Goal: Transaction & Acquisition: Purchase product/service

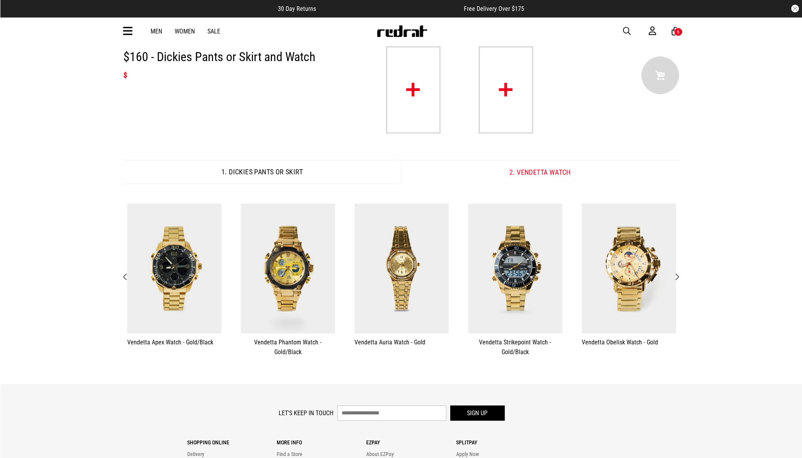
click at [628, 31] on span "button" at bounding box center [627, 30] width 8 height 9
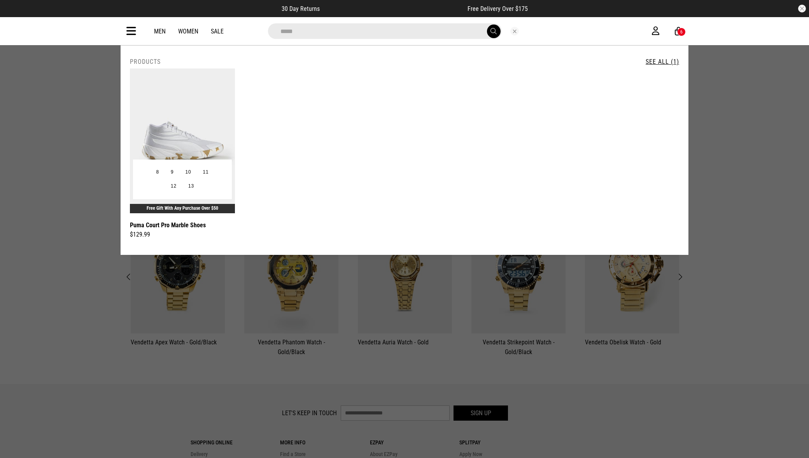
type input "*****"
click at [174, 127] on img at bounding box center [182, 140] width 105 height 145
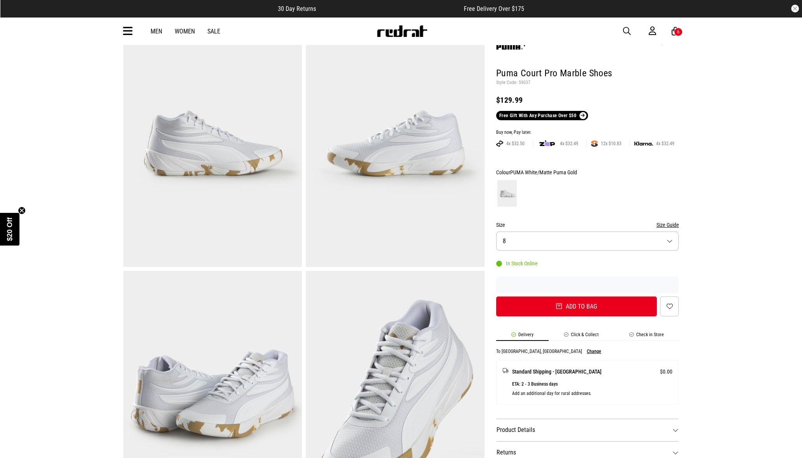
scroll to position [48, 0]
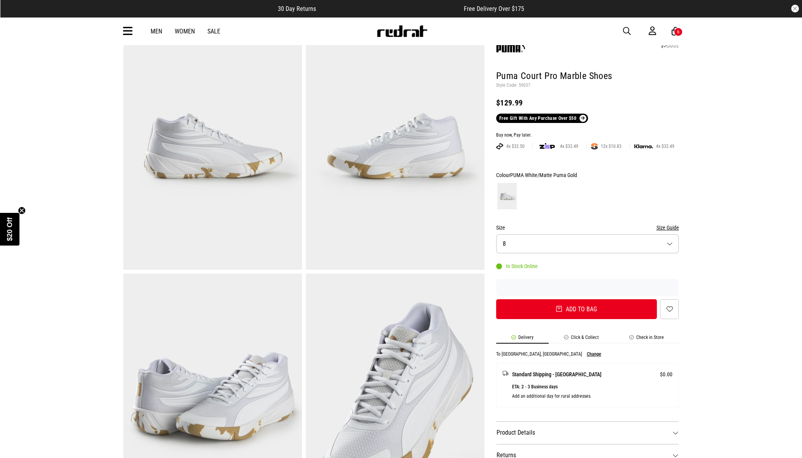
click at [196, 144] on img at bounding box center [212, 146] width 179 height 246
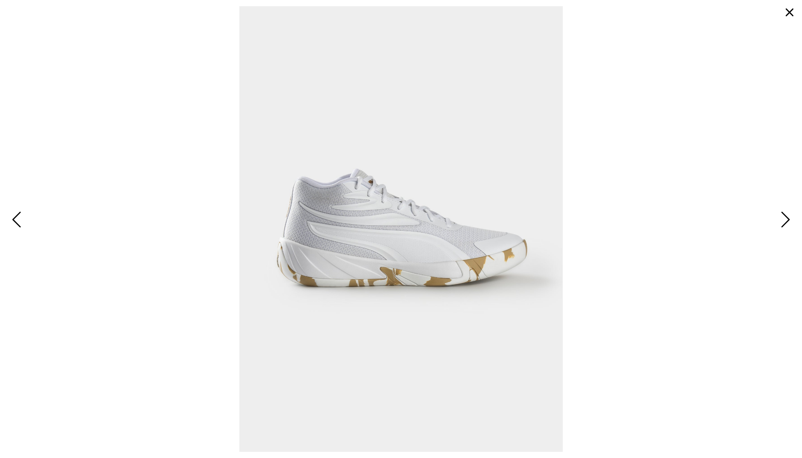
click at [788, 222] on span "Next" at bounding box center [784, 220] width 12 height 23
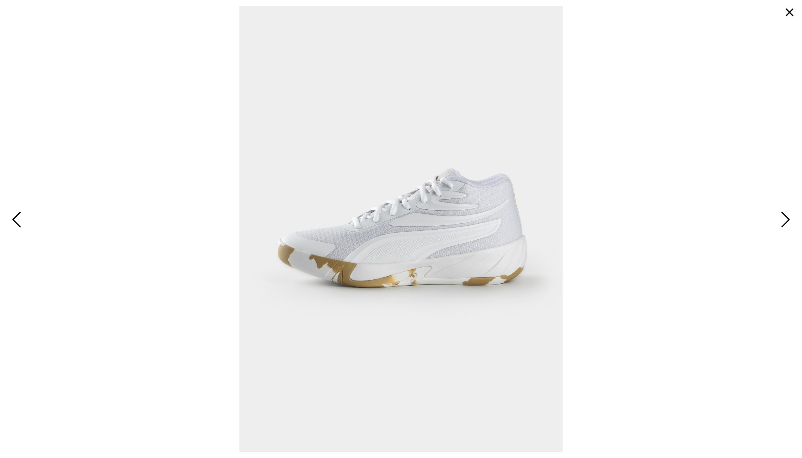
click at [788, 222] on span "Next" at bounding box center [784, 220] width 12 height 23
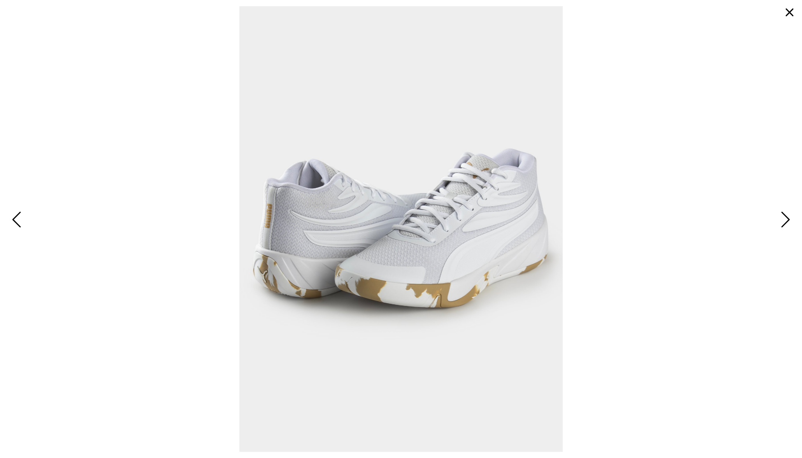
click at [788, 222] on span "Next" at bounding box center [784, 220] width 12 height 23
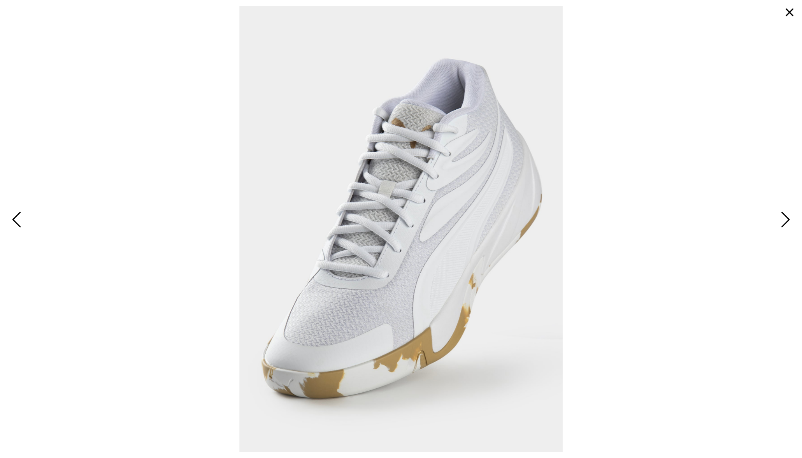
click at [788, 222] on span "Next" at bounding box center [784, 220] width 12 height 23
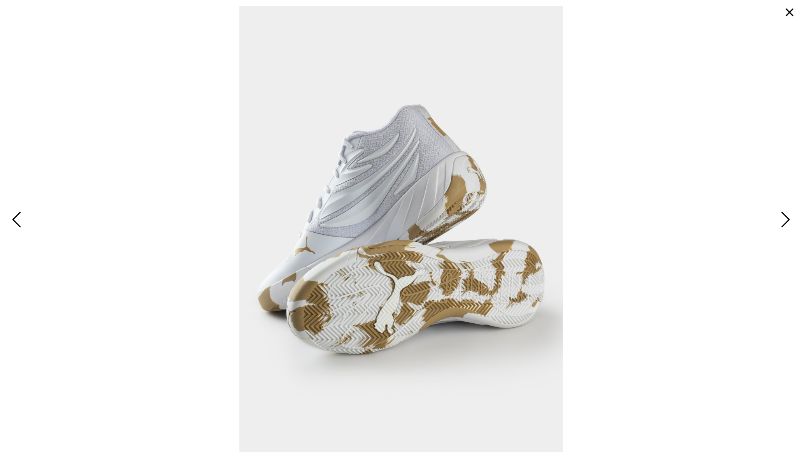
click at [788, 222] on span "Next" at bounding box center [784, 220] width 12 height 23
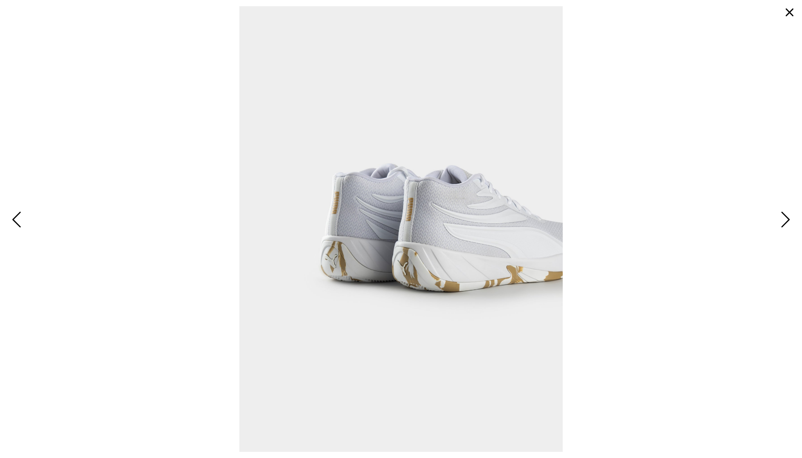
click at [788, 222] on span "Next" at bounding box center [784, 220] width 12 height 23
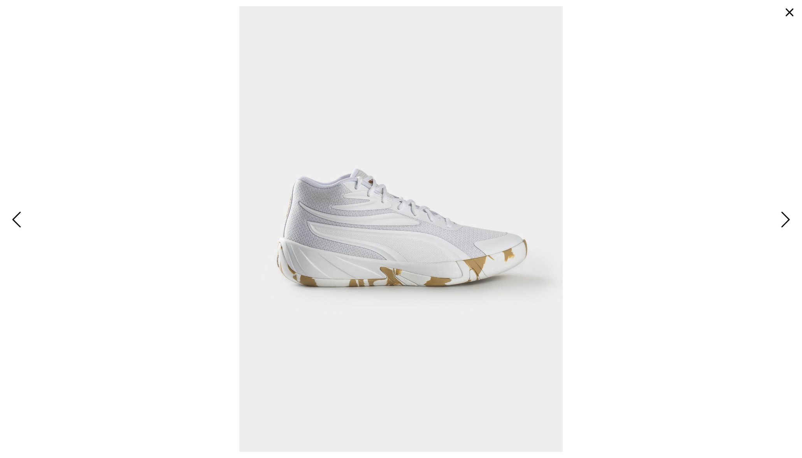
click at [790, 9] on button "button" at bounding box center [789, 12] width 19 height 19
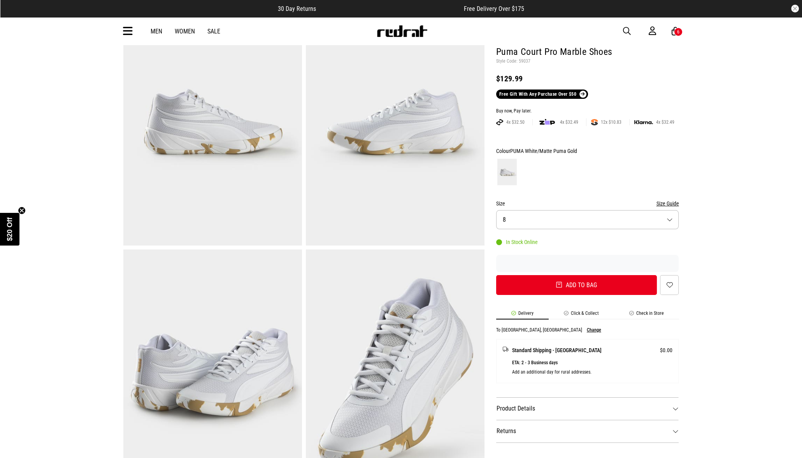
scroll to position [243, 0]
